Goal: Manage account settings

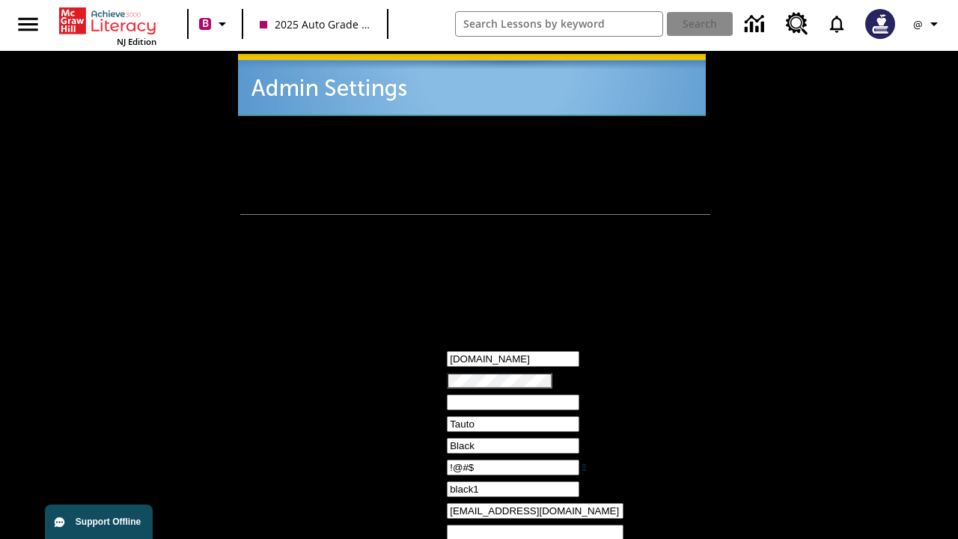
type input "!@#$"
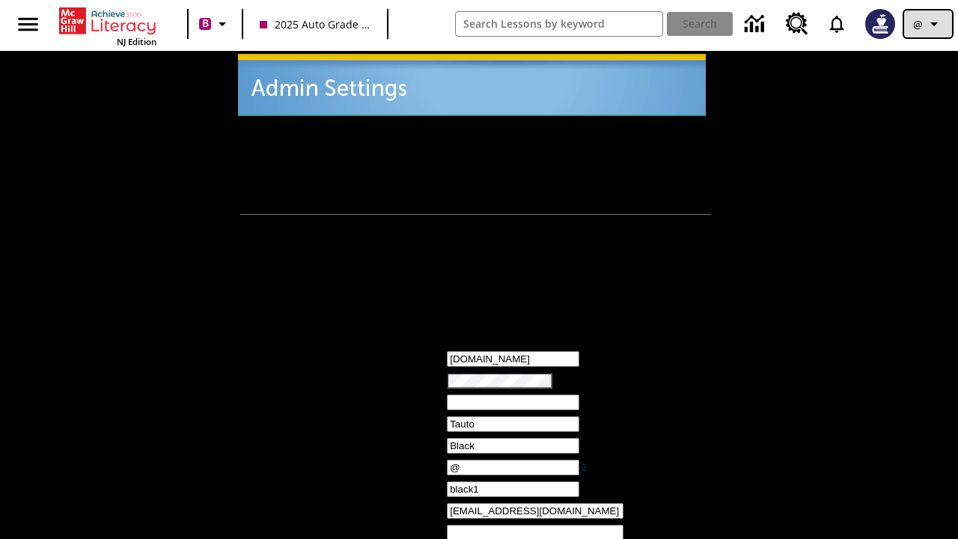
click at [928, 24] on icon "Profile/Settings" at bounding box center [934, 24] width 18 height 18
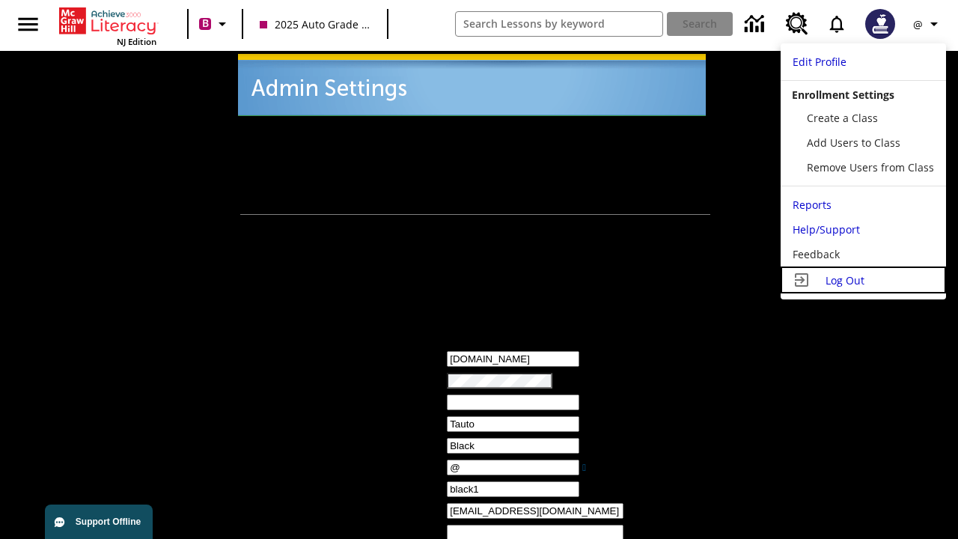
click at [863, 280] on span "Log Out" at bounding box center [845, 280] width 39 height 14
